Goal: Transaction & Acquisition: Subscribe to service/newsletter

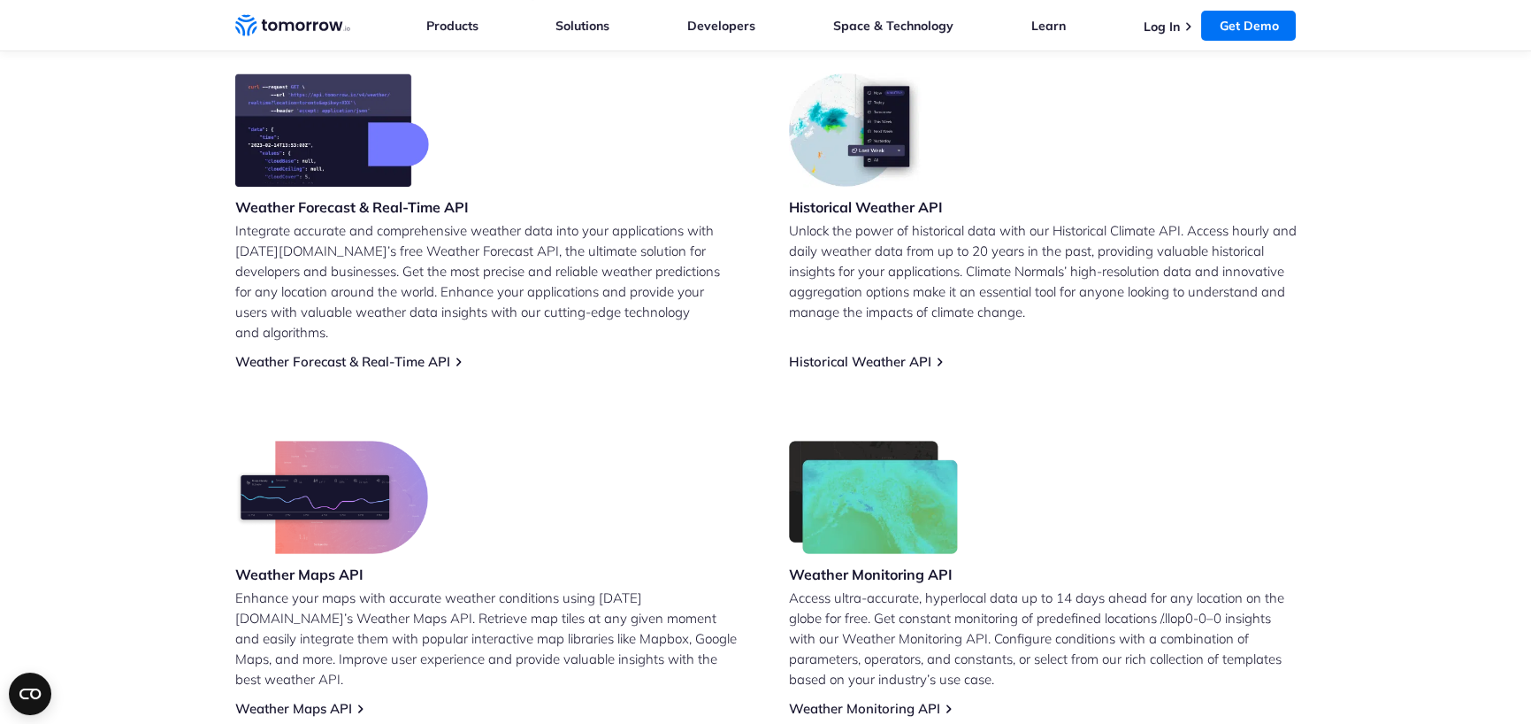
scroll to position [708, 0]
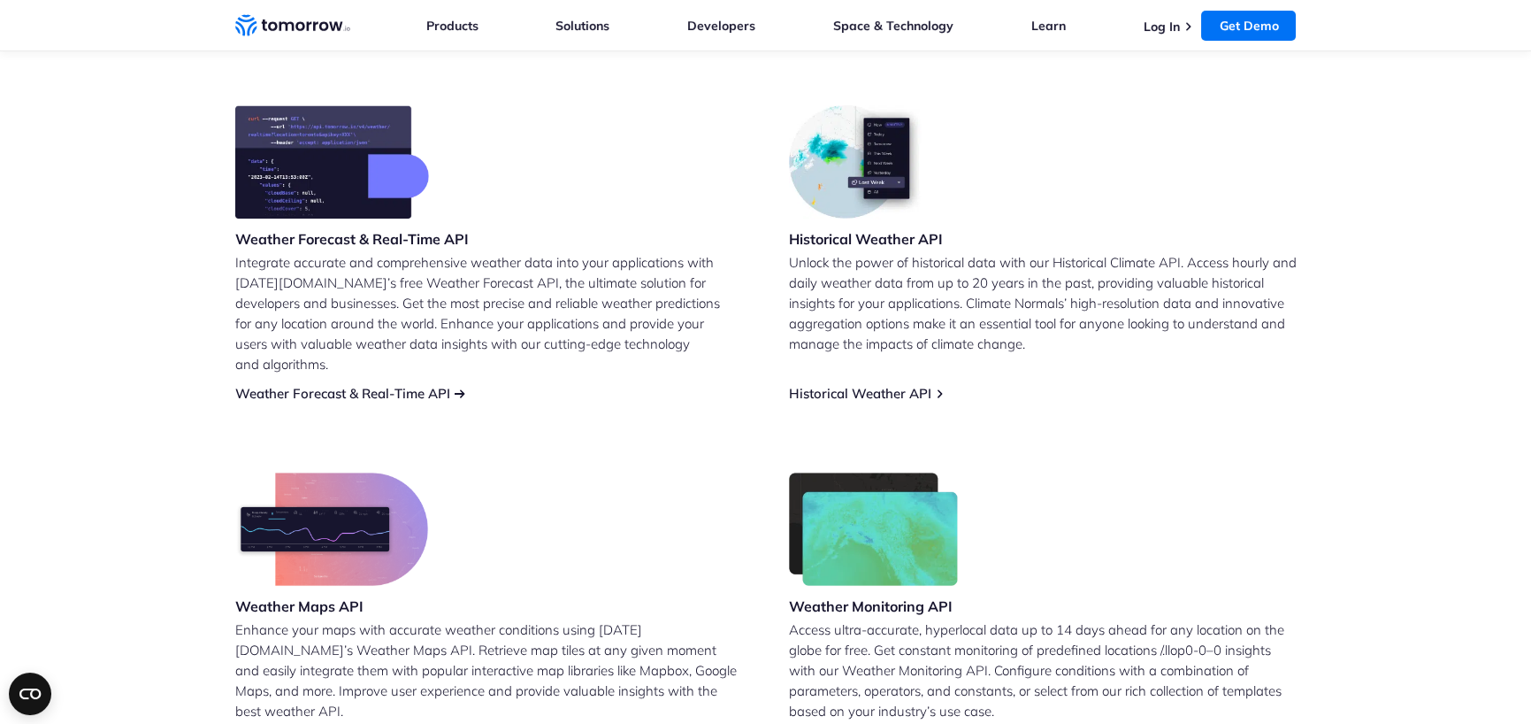
click at [318, 385] on link "Weather Forecast & Real-Time API" at bounding box center [342, 393] width 215 height 17
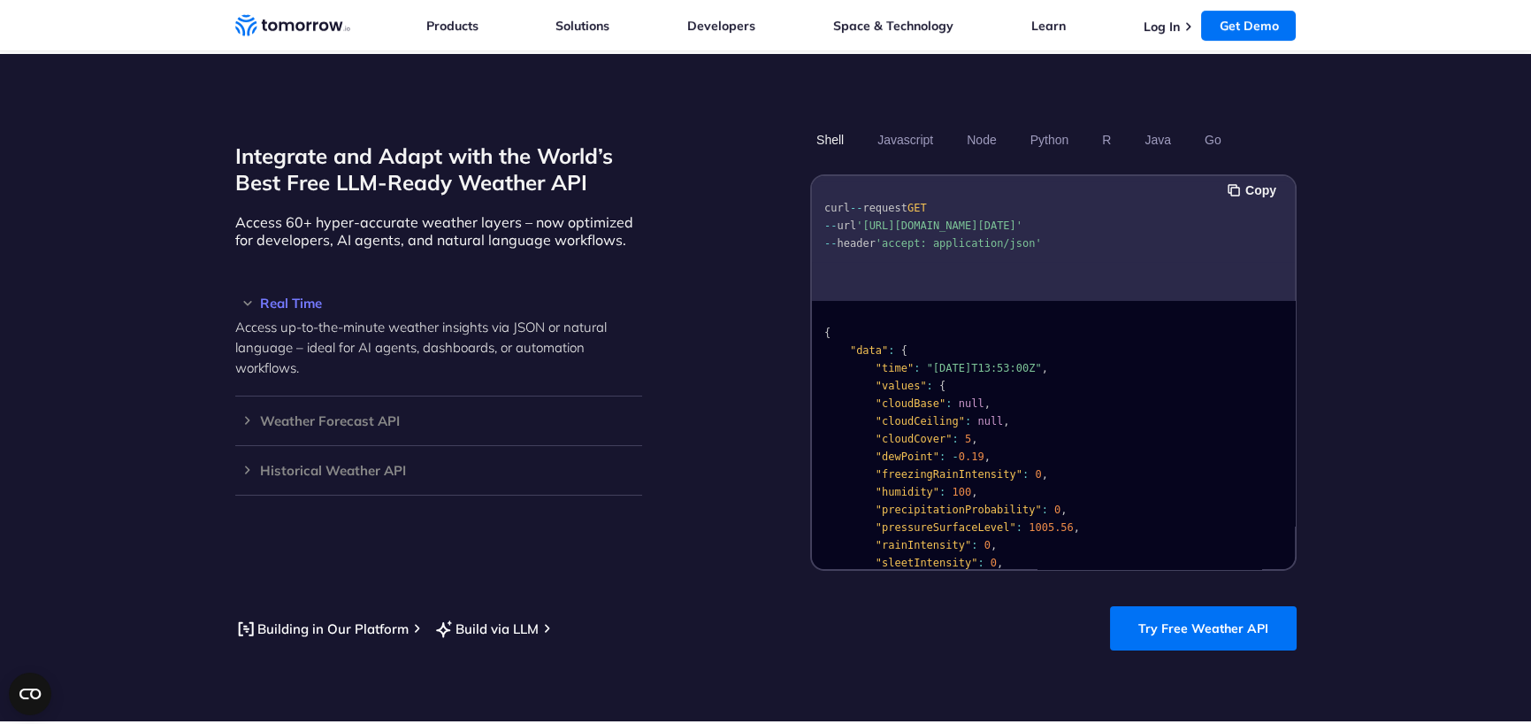
scroll to position [1504, 0]
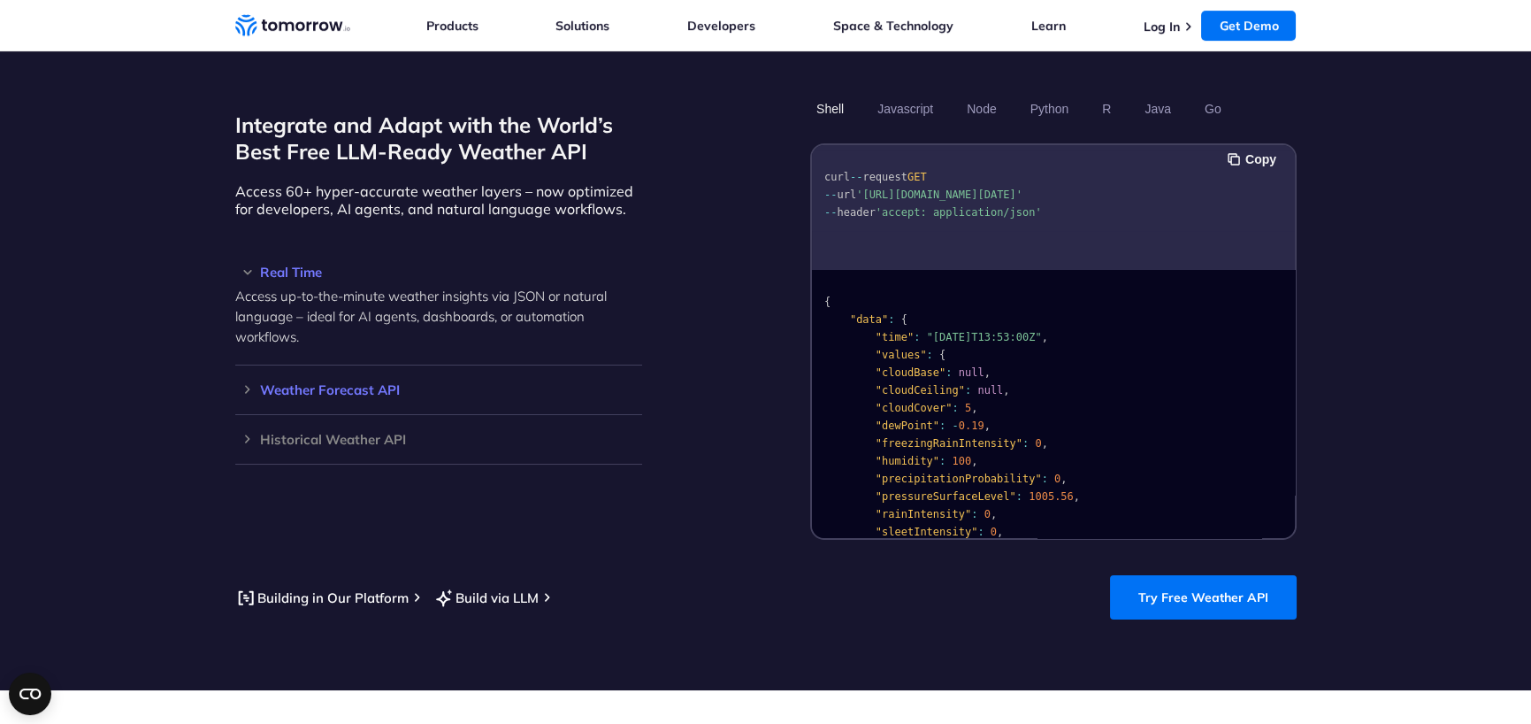
click at [370, 383] on h3 "Weather Forecast API" at bounding box center [438, 389] width 407 height 13
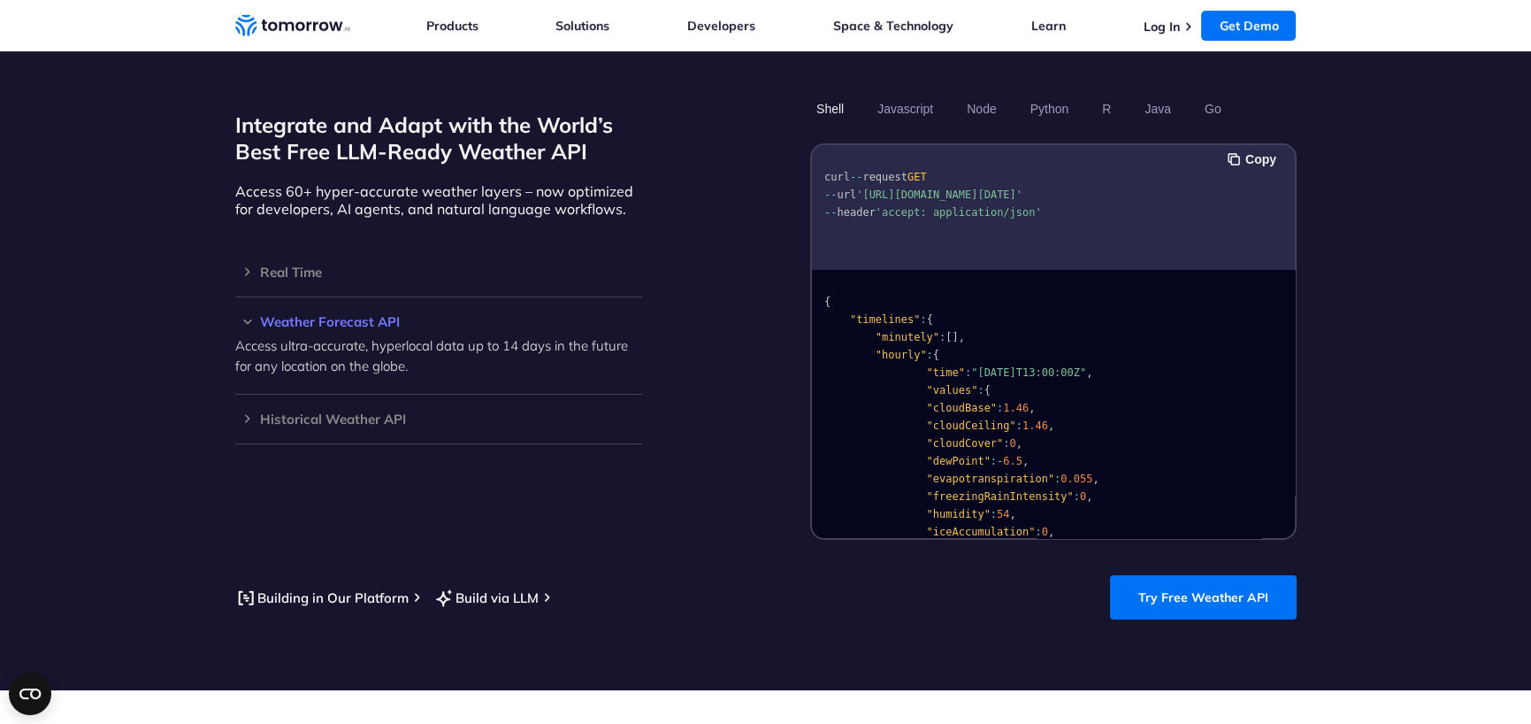
click at [265, 349] on p "Access ultra-accurate, hyperlocal data up to 14 days in the future for any loca…" at bounding box center [438, 355] width 407 height 41
click at [349, 315] on h3 "Weather Forecast API" at bounding box center [438, 321] width 407 height 13
click at [347, 315] on h3 "Weather Forecast API" at bounding box center [438, 321] width 407 height 13
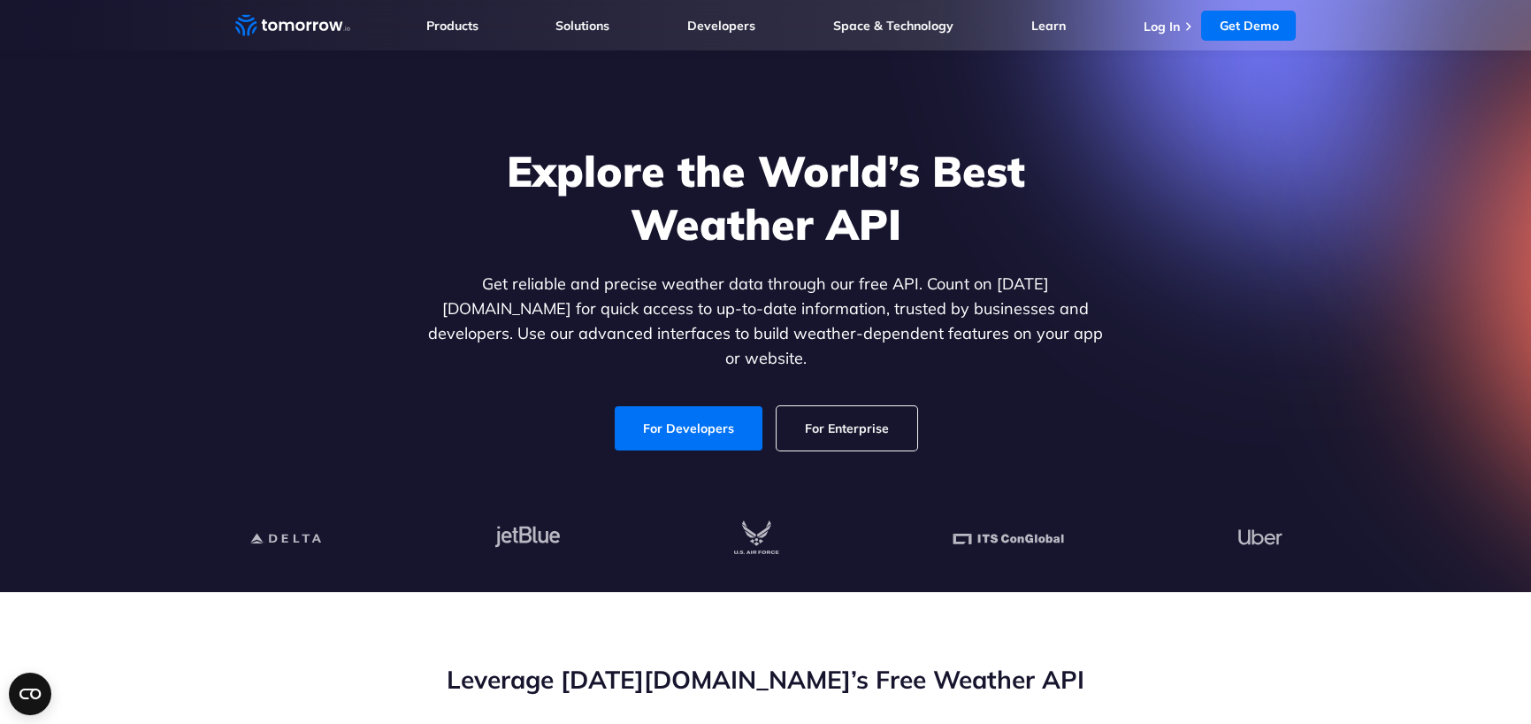
scroll to position [0, 0]
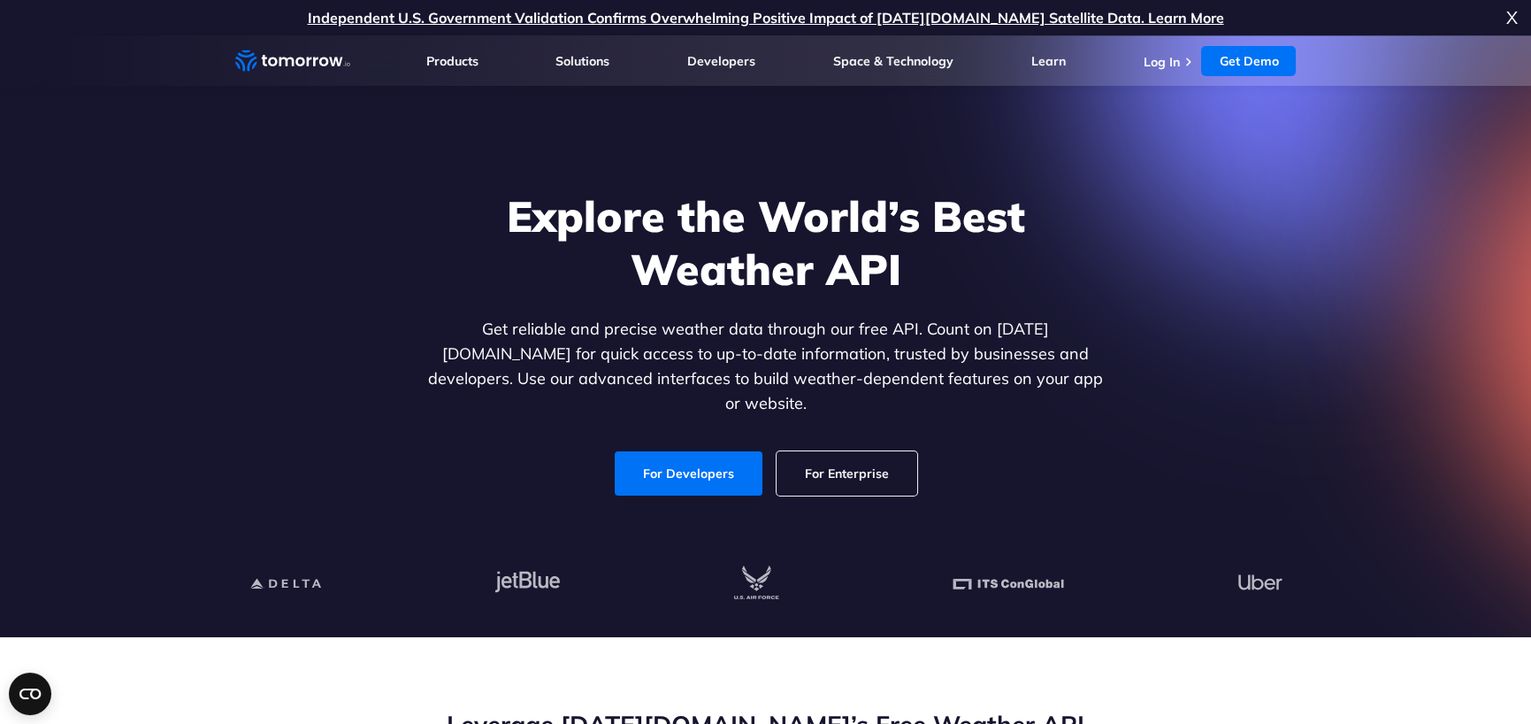
click at [96, 289] on section "Explore the World’s Best Weather API Get reliable and precise weather data thro…" at bounding box center [765, 336] width 1531 height 602
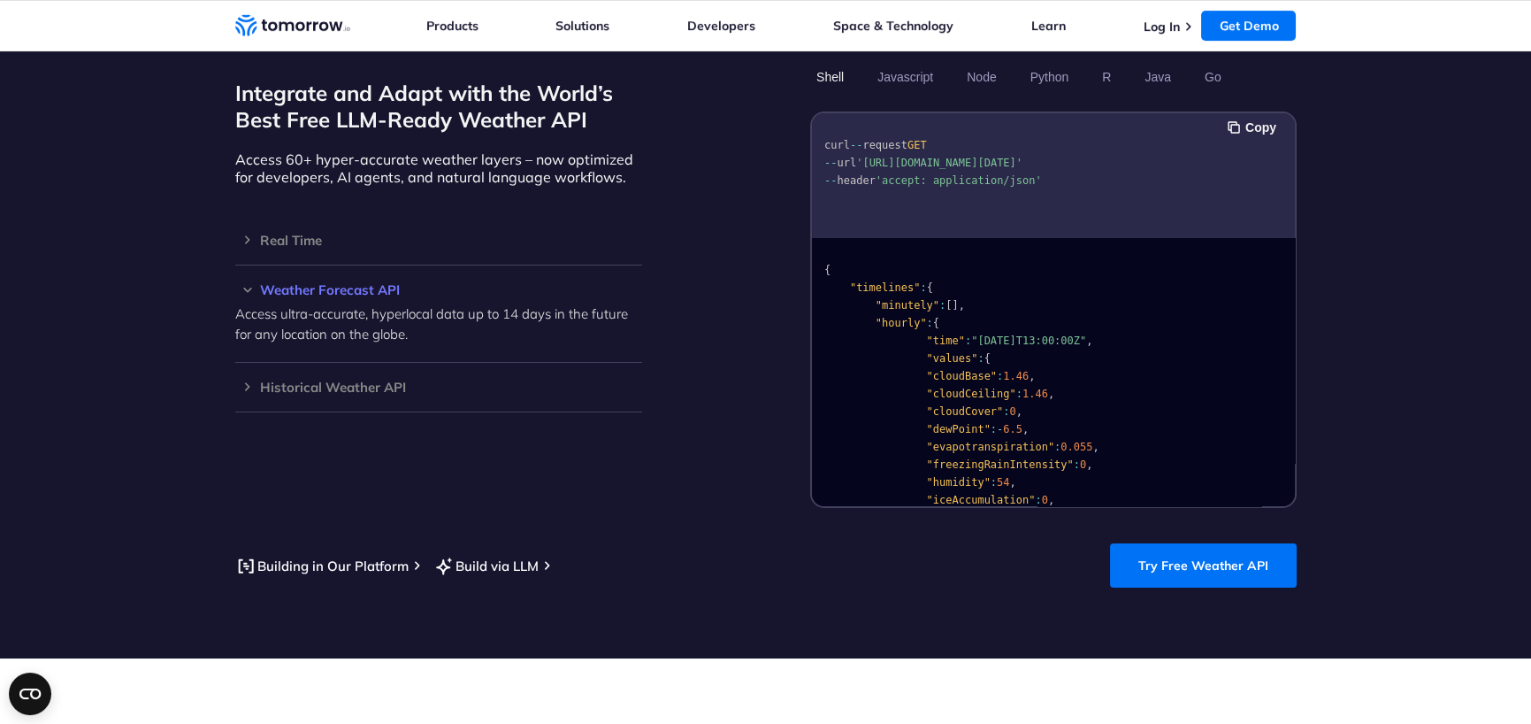
scroll to position [1504, 0]
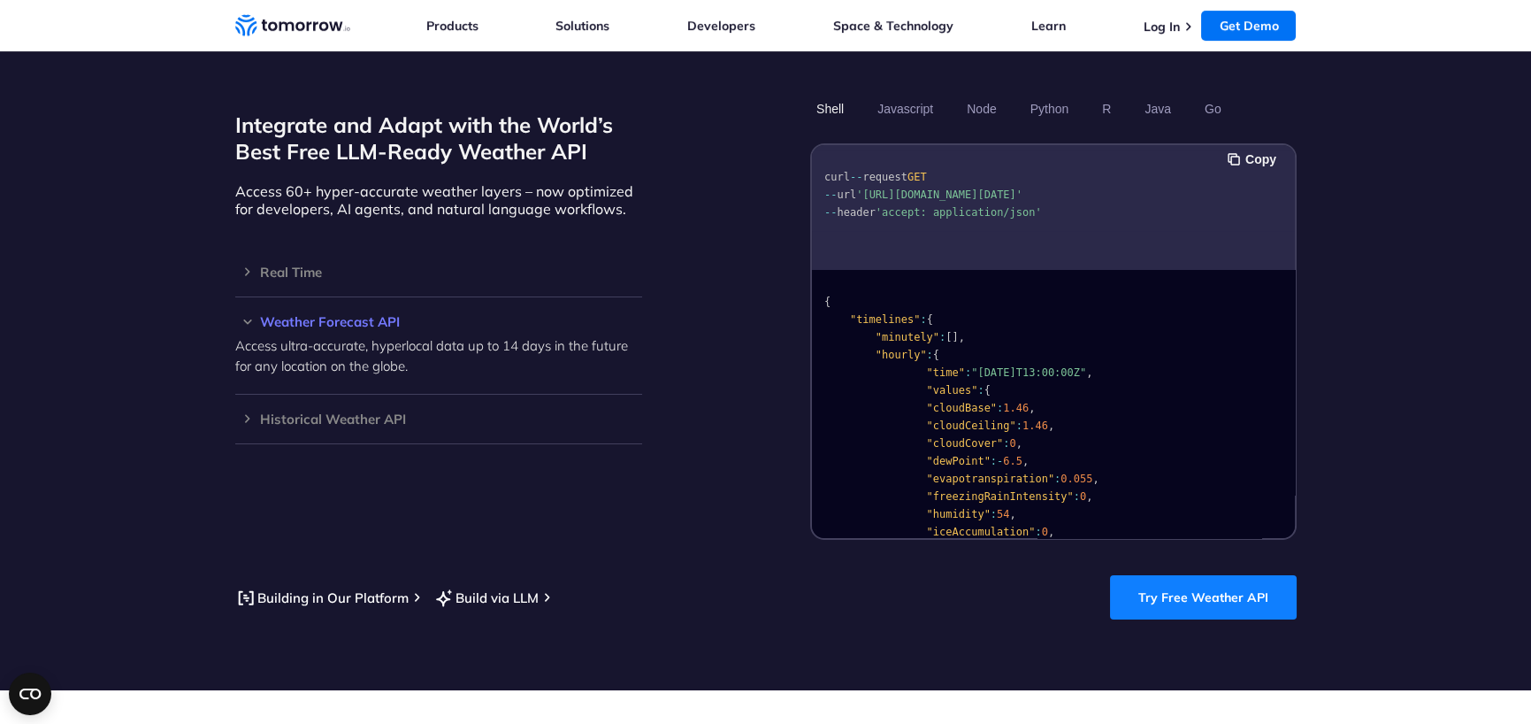
click at [1199, 575] on link "Try Free Weather API" at bounding box center [1203, 597] width 187 height 44
